Goal: Information Seeking & Learning: Check status

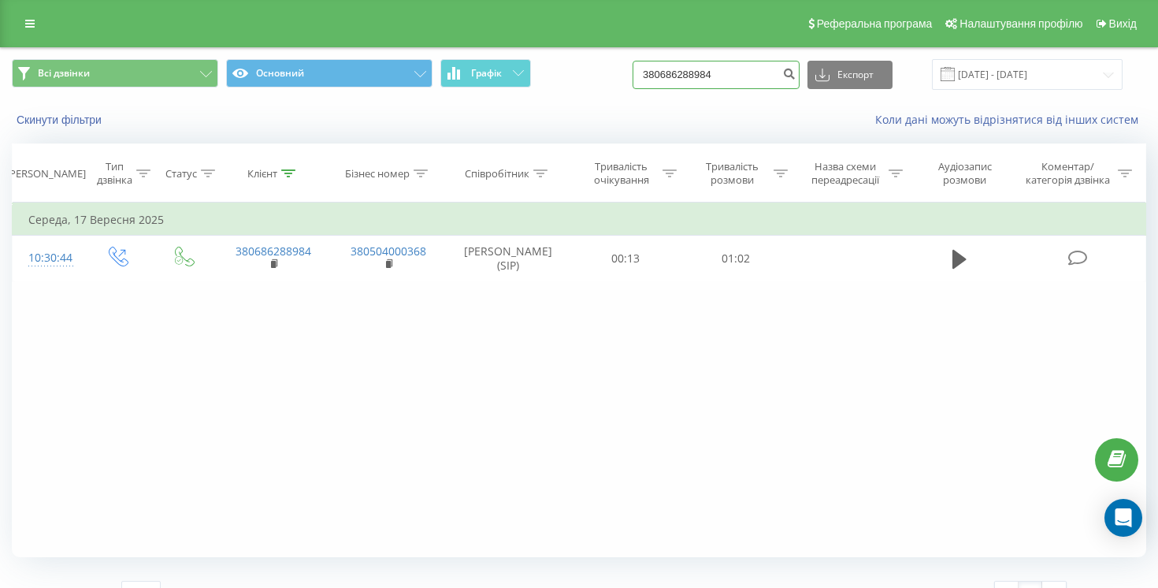
click at [775, 73] on input "380686288984" at bounding box center [716, 75] width 167 height 28
paste input "956341613"
type input "380956341613"
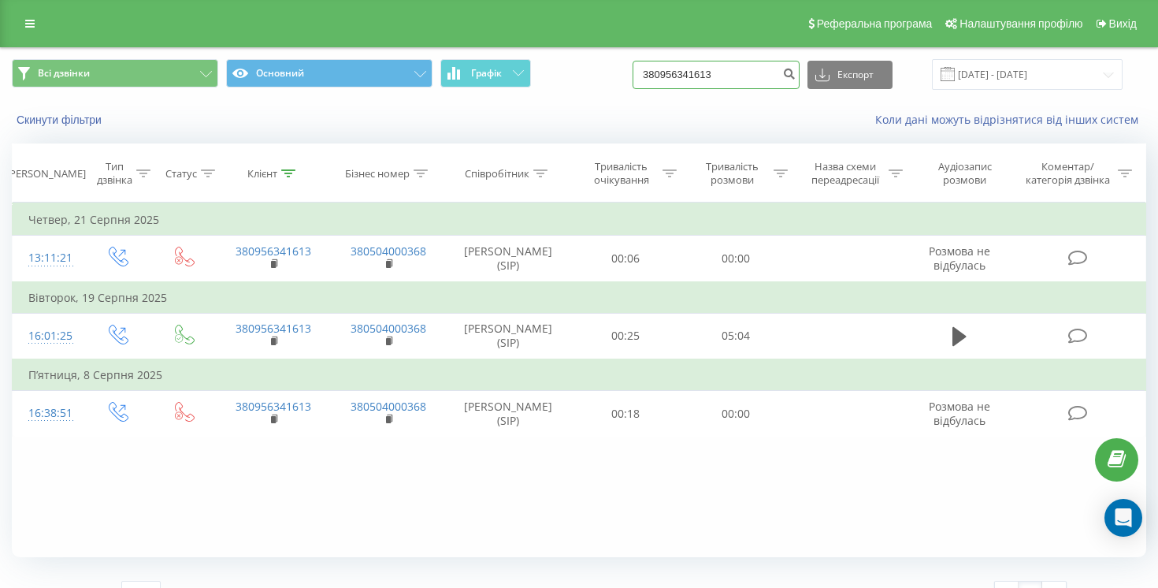
click at [776, 73] on input "380956341613" at bounding box center [716, 75] width 167 height 28
paste input "69472732"
type input "380969472732"
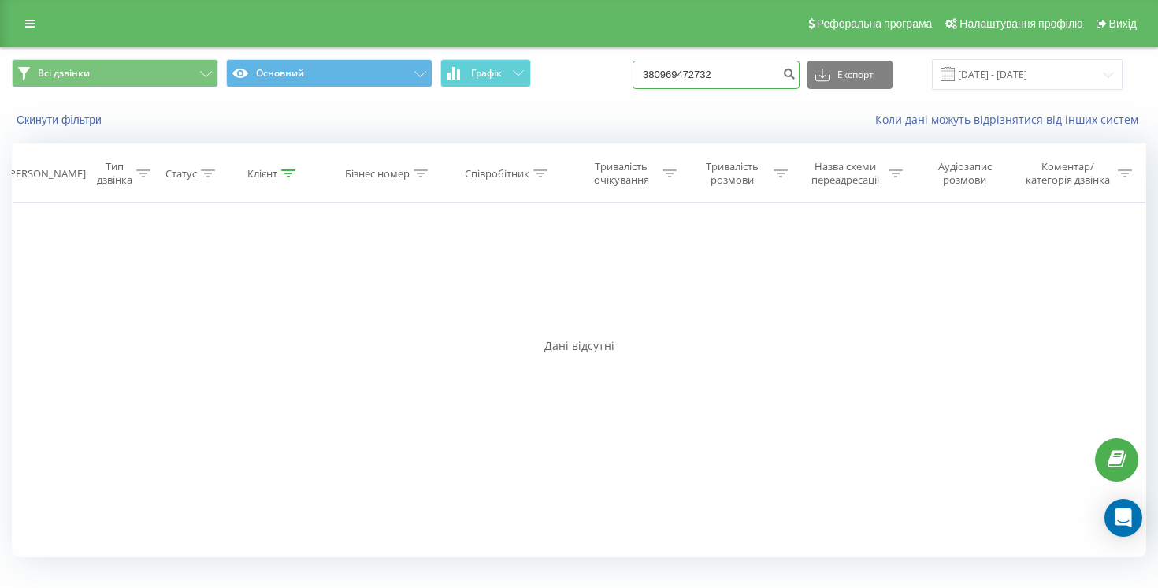
click at [766, 67] on input "380969472732" at bounding box center [716, 75] width 167 height 28
